Goal: Find specific page/section: Find specific page/section

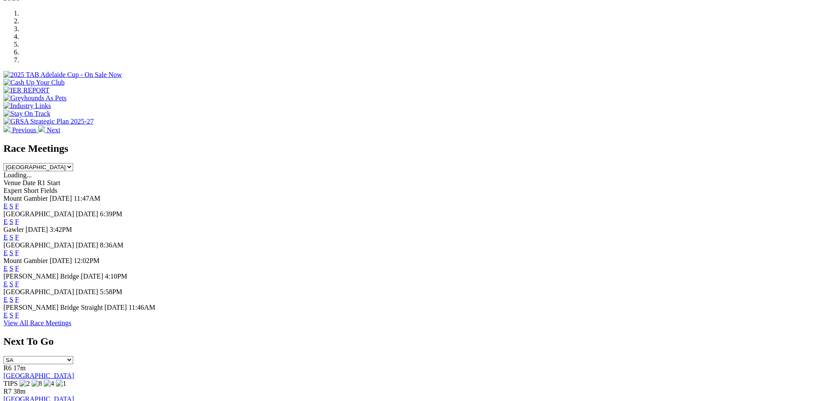
scroll to position [322, 0]
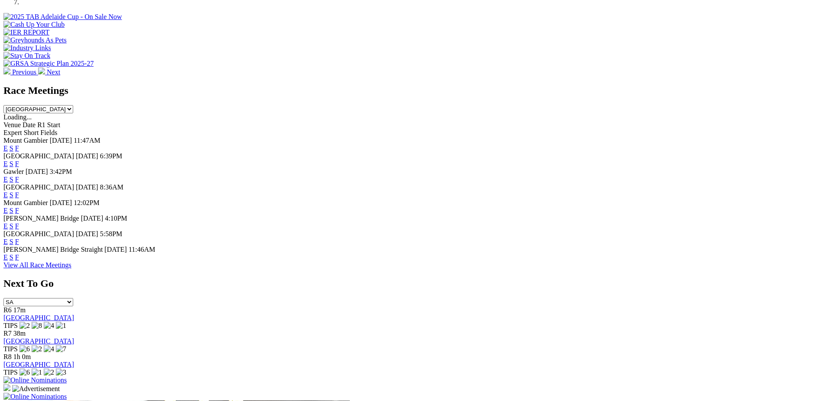
click at [19, 160] on link "F" at bounding box center [17, 163] width 4 height 7
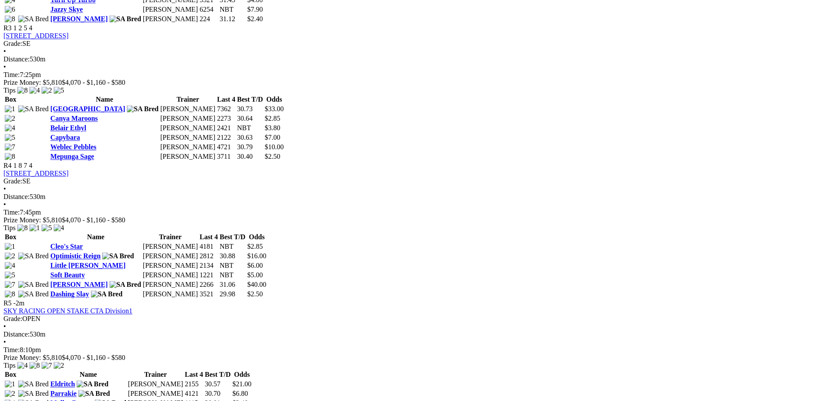
scroll to position [755, 0]
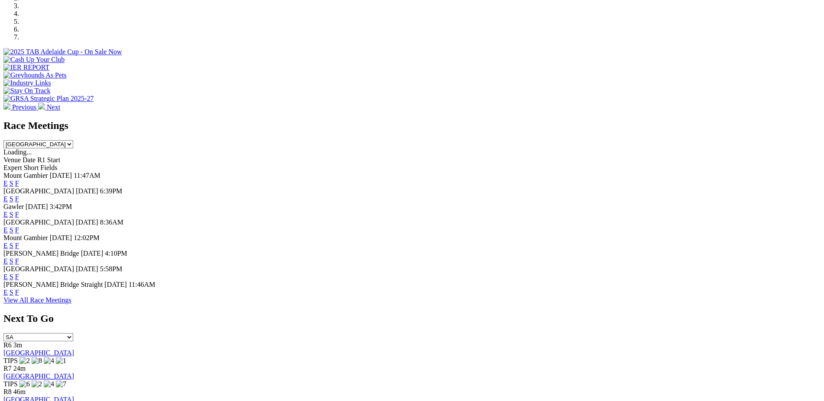
scroll to position [284, 0]
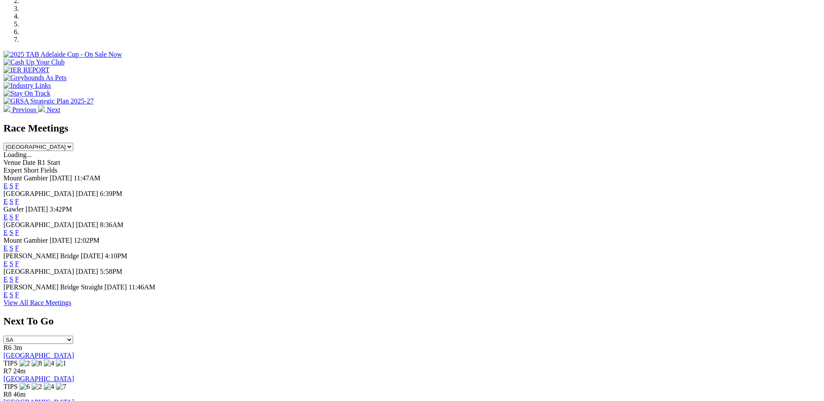
click at [19, 245] on link "F" at bounding box center [17, 248] width 4 height 7
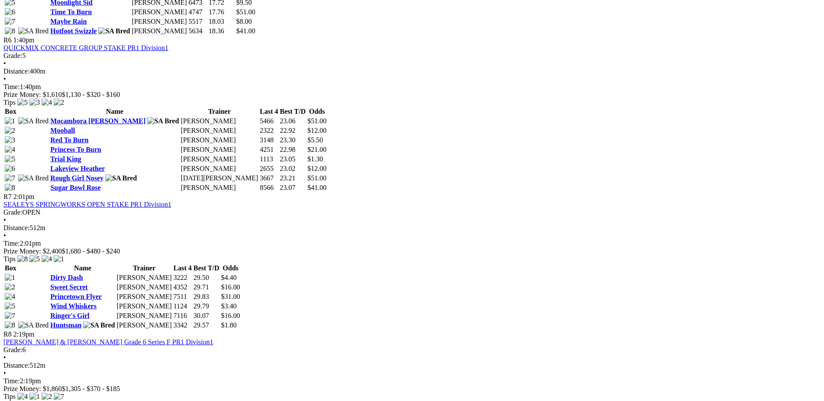
scroll to position [1151, 0]
